Goal: Browse casually: Explore the website without a specific task or goal

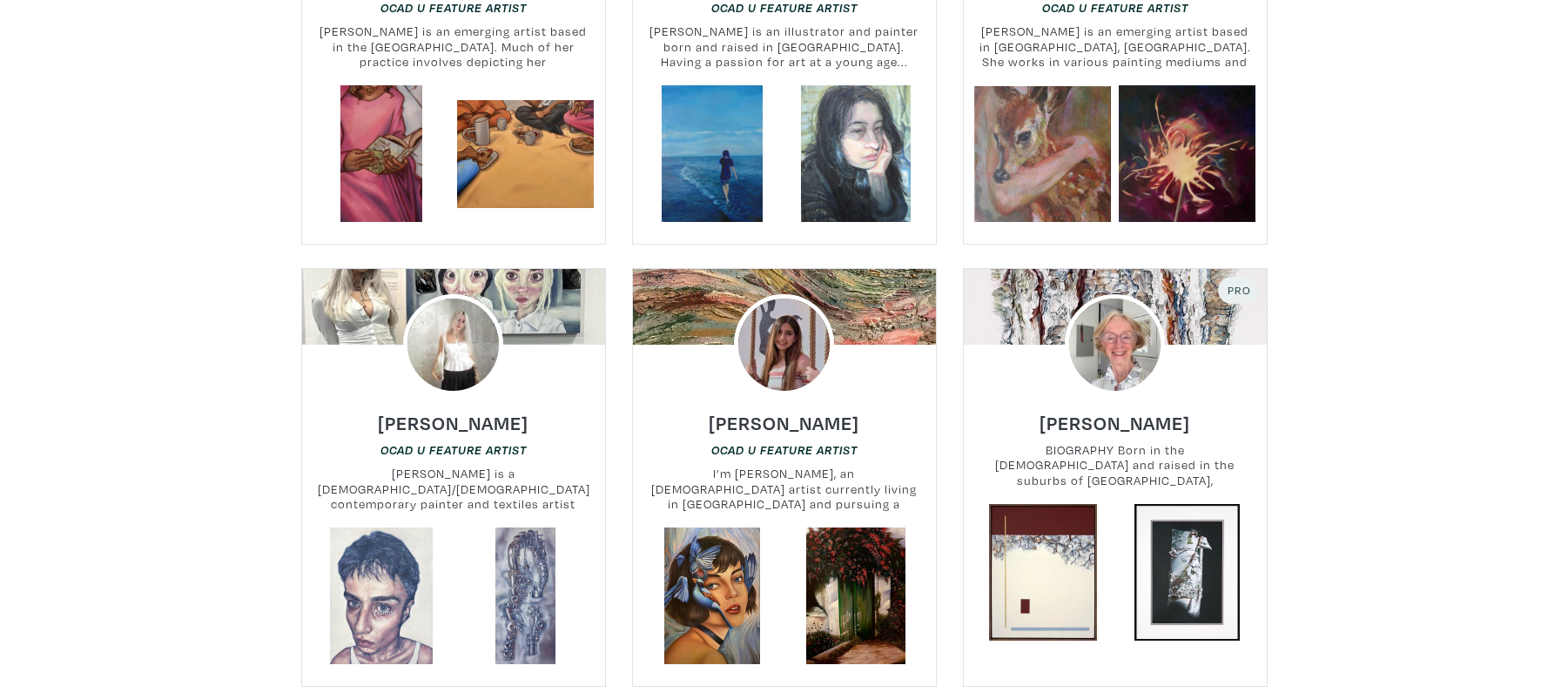
scroll to position [4056, 0]
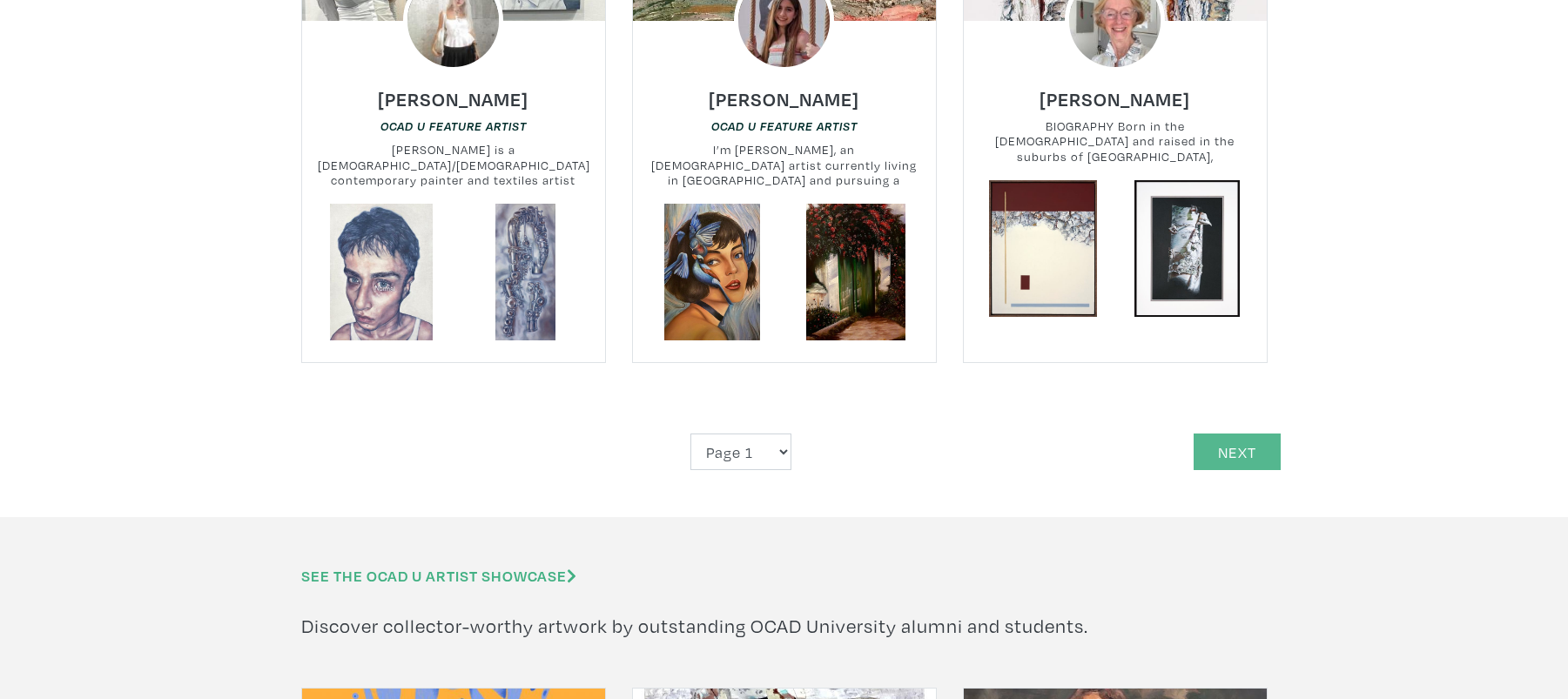
click at [1260, 434] on link "Next" at bounding box center [1237, 453] width 87 height 38
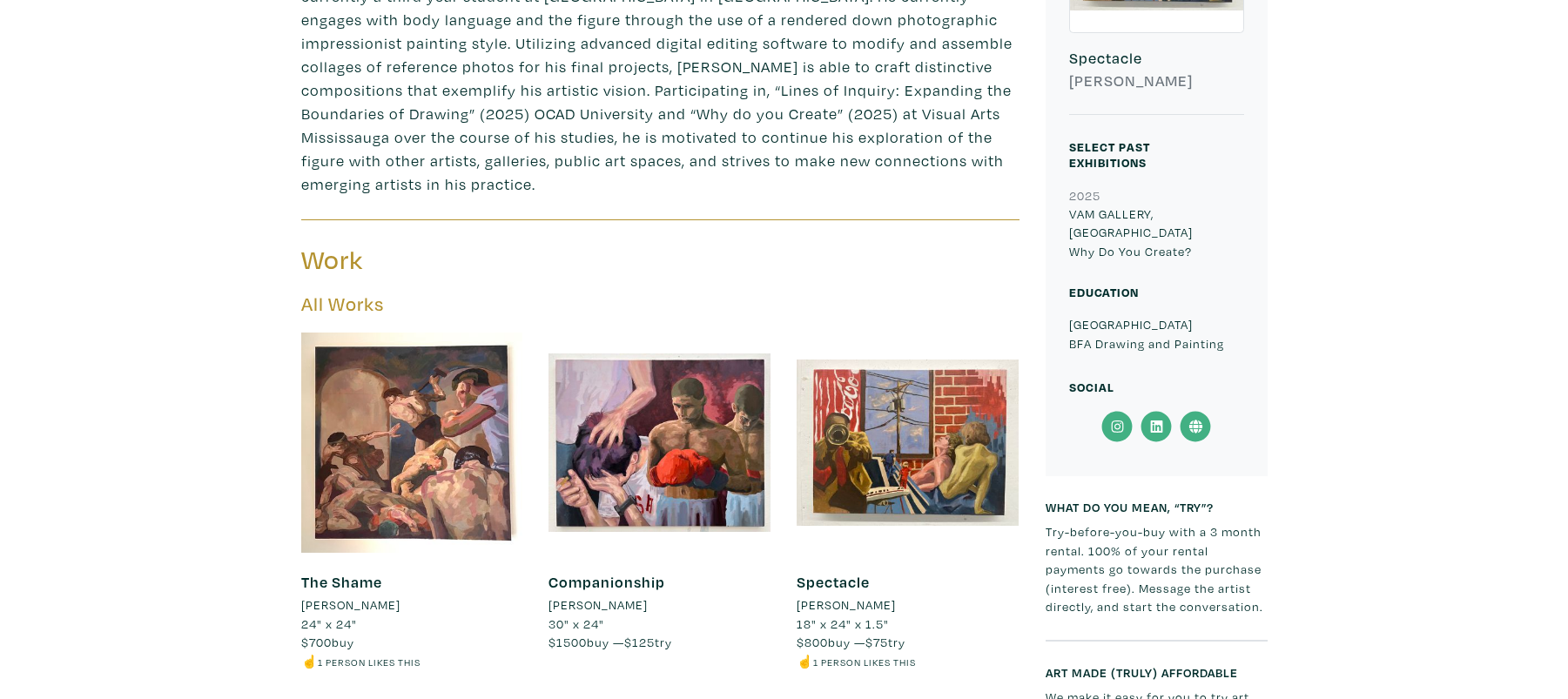
scroll to position [987, 0]
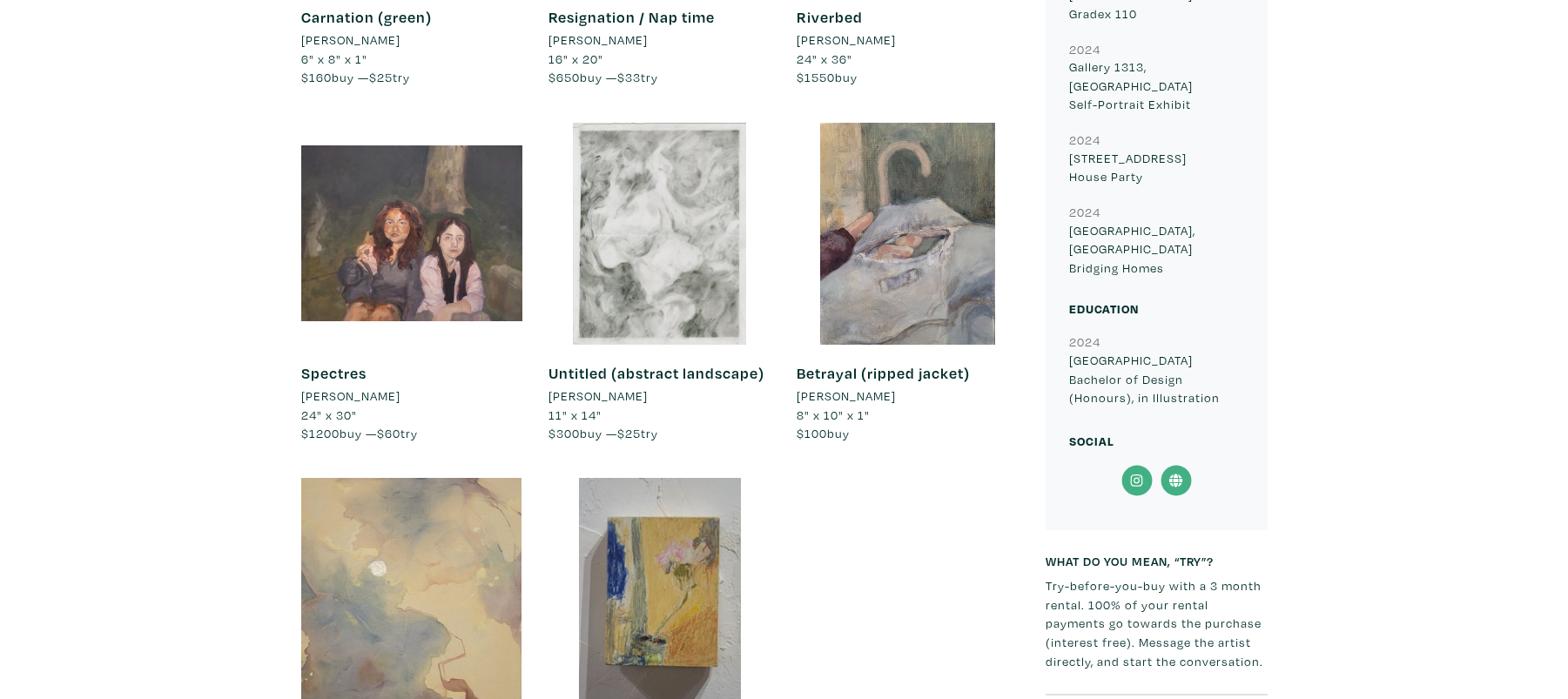
scroll to position [1443, 0]
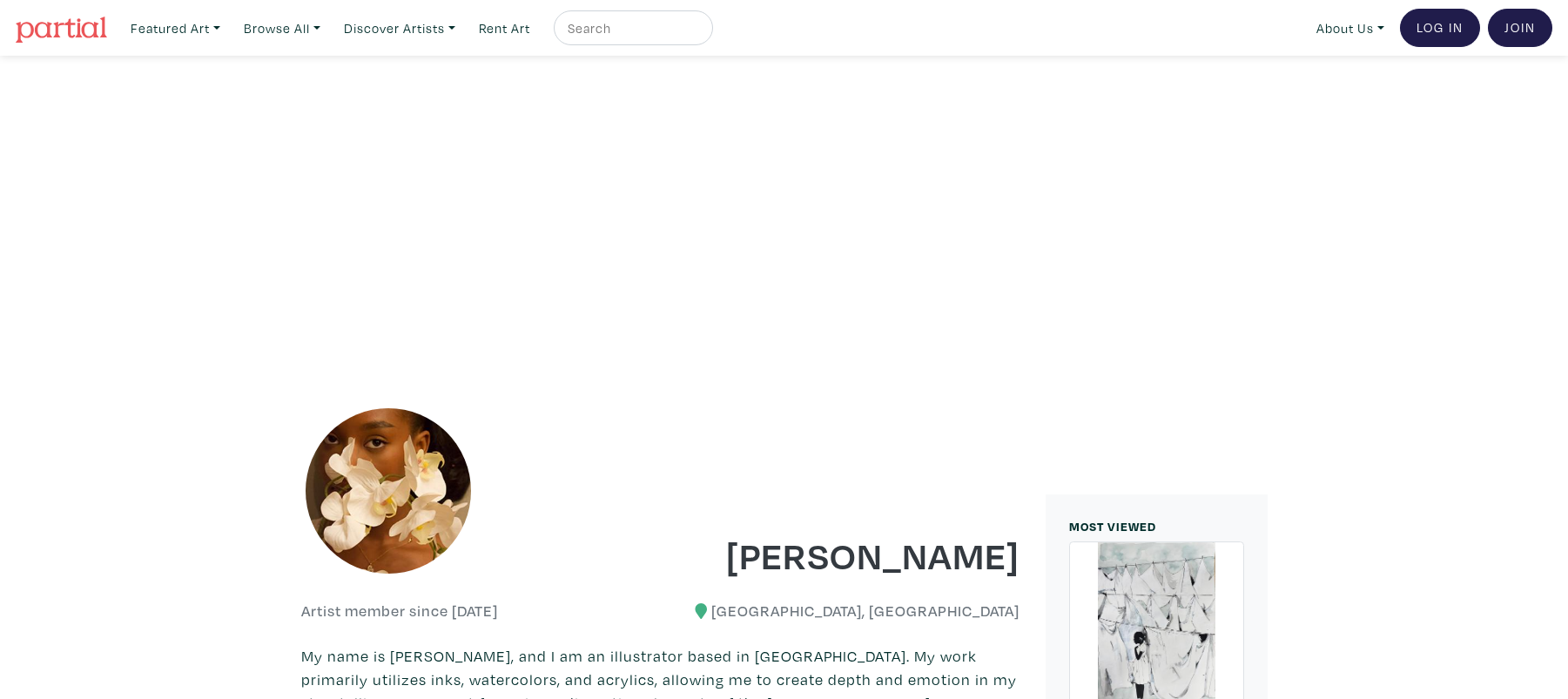
scroll to position [589, 0]
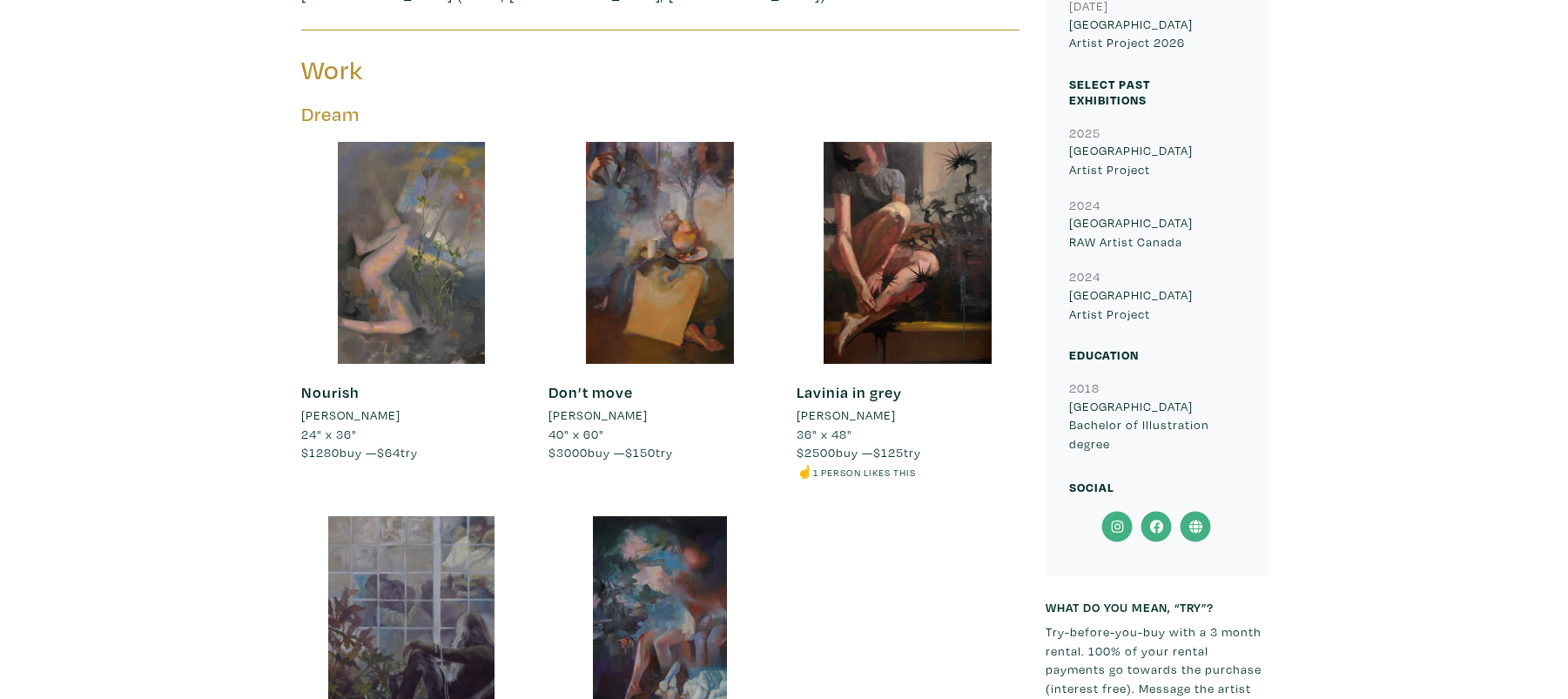
scroll to position [1021, 0]
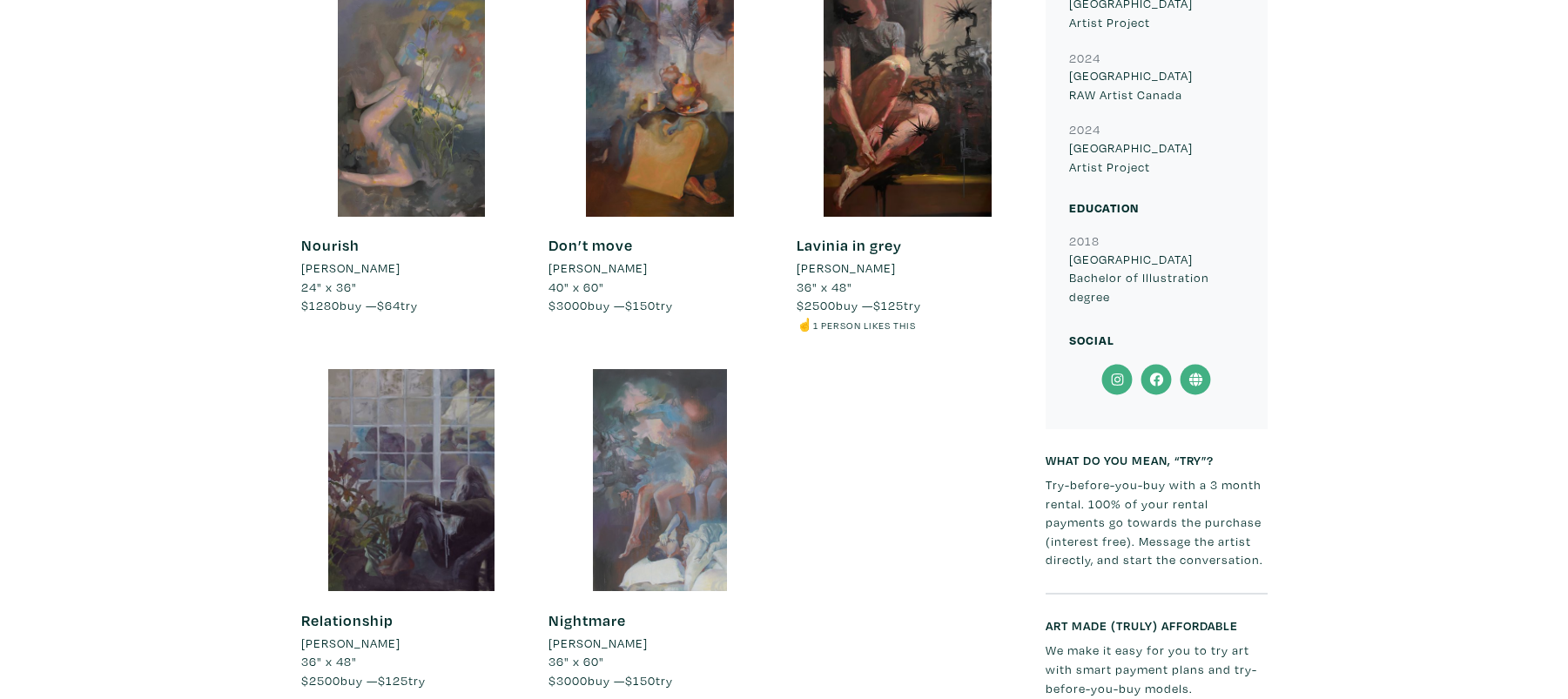
click at [677, 438] on div at bounding box center [659, 480] width 222 height 222
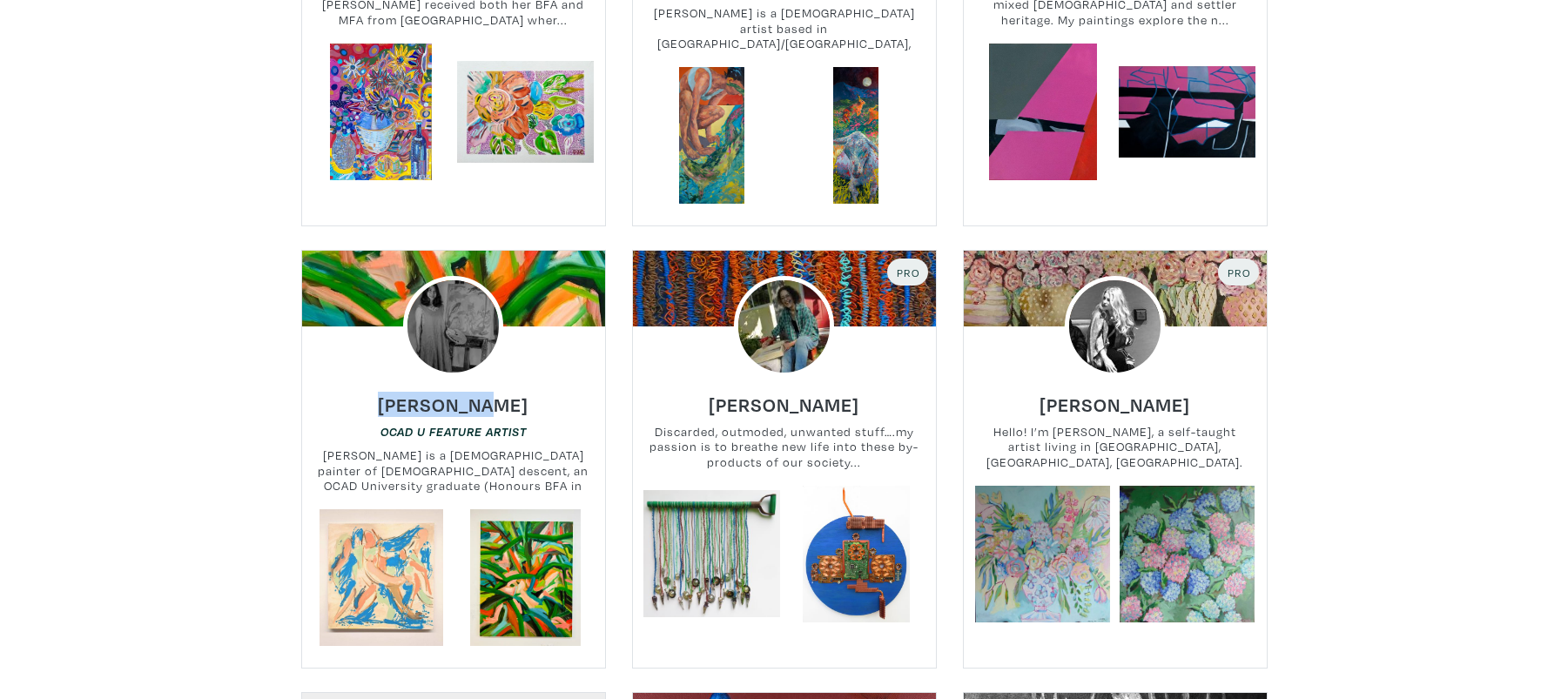
scroll to position [3585, 0]
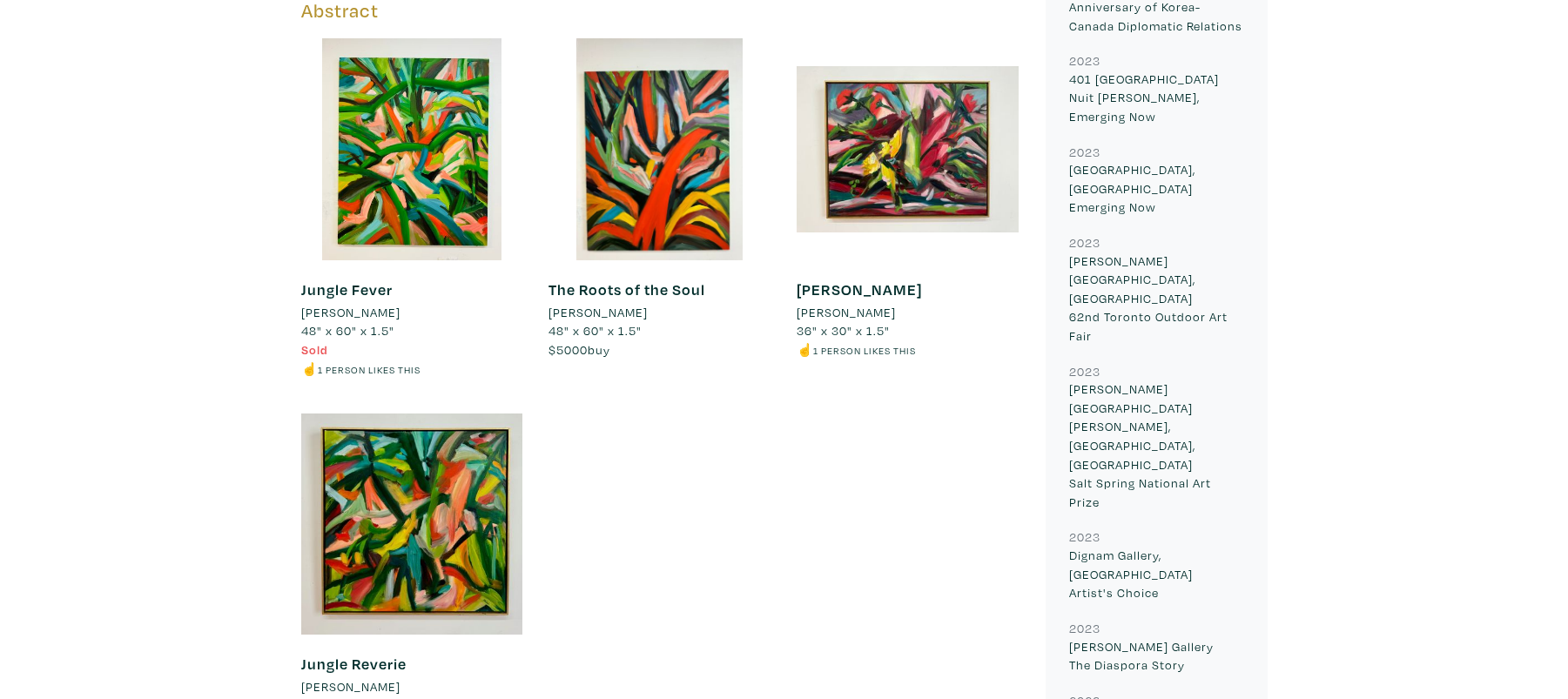
scroll to position [1770, 0]
